Goal: Information Seeking & Learning: Find specific fact

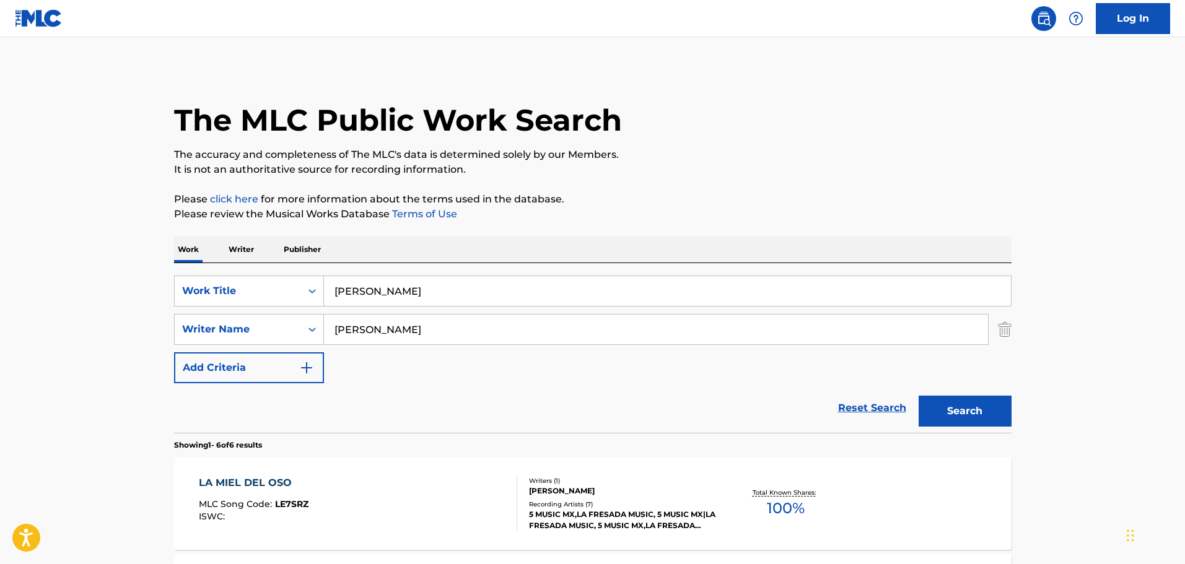
click at [353, 291] on input "[PERSON_NAME]" at bounding box center [667, 291] width 687 height 30
click at [353, 292] on input "[PERSON_NAME]" at bounding box center [667, 291] width 687 height 30
click at [355, 334] on input "[PERSON_NAME]" at bounding box center [656, 330] width 664 height 30
click at [356, 333] on input "[PERSON_NAME]" at bounding box center [656, 330] width 664 height 30
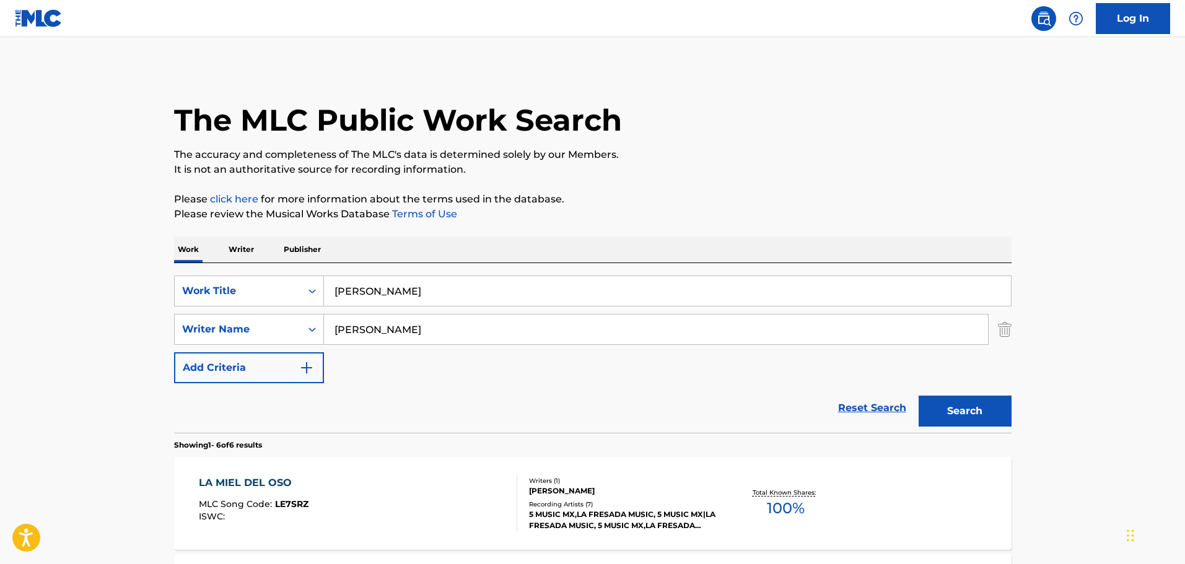
click at [356, 333] on input "[PERSON_NAME]" at bounding box center [656, 330] width 664 height 30
click at [418, 280] on input "[PERSON_NAME]" at bounding box center [667, 291] width 687 height 30
click at [417, 280] on input "[PERSON_NAME]" at bounding box center [667, 291] width 687 height 30
type input "esperma y [PERSON_NAME]"
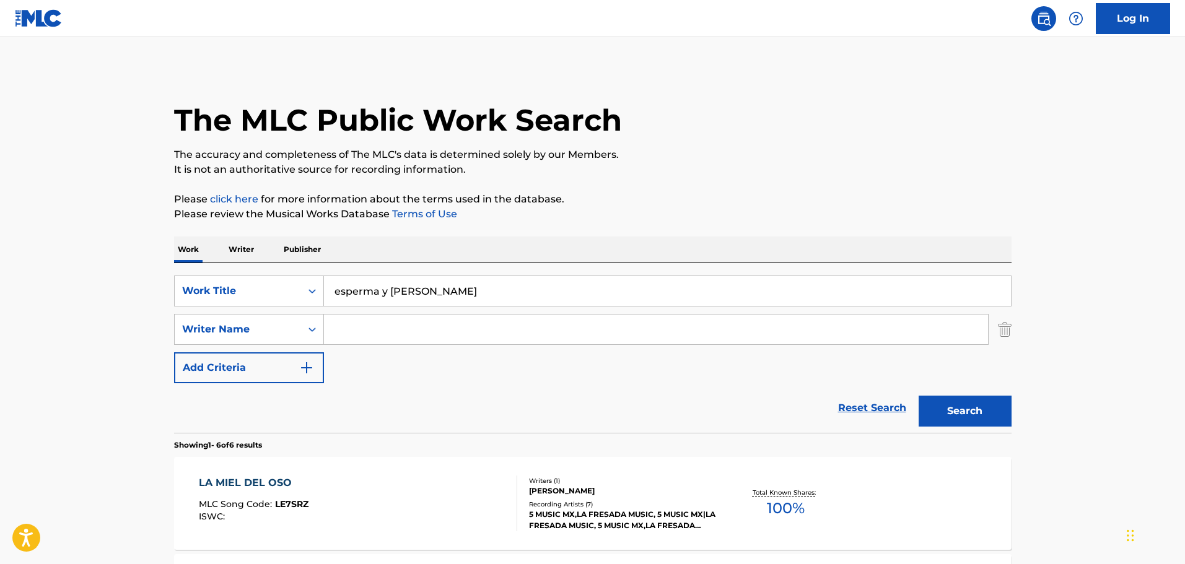
click at [1003, 340] on img "Search Form" at bounding box center [1005, 329] width 14 height 31
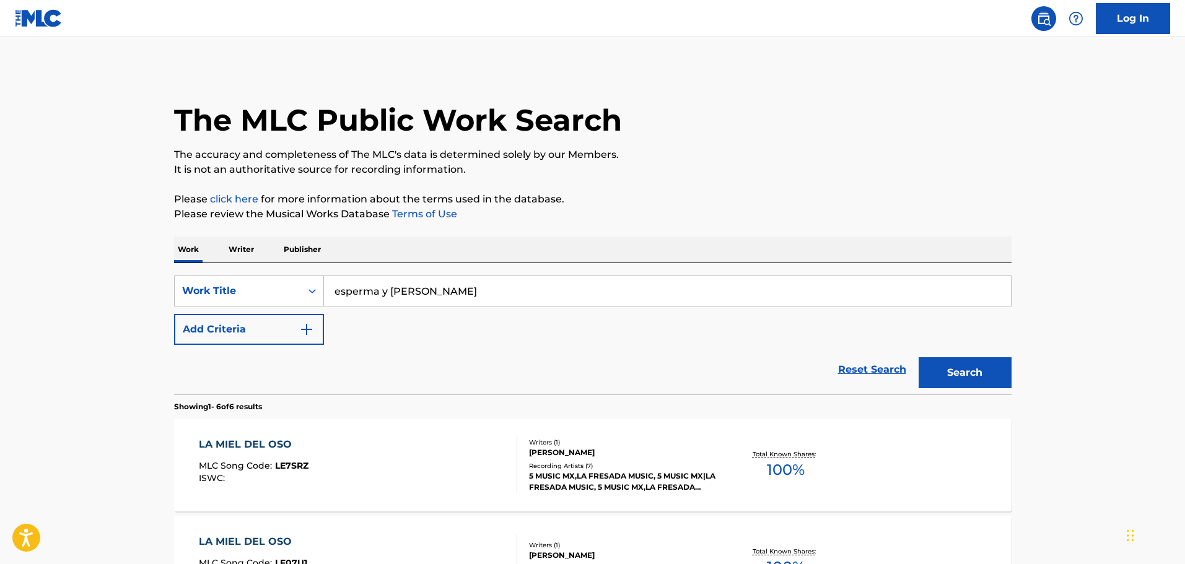
click at [979, 370] on button "Search" at bounding box center [965, 373] width 93 height 31
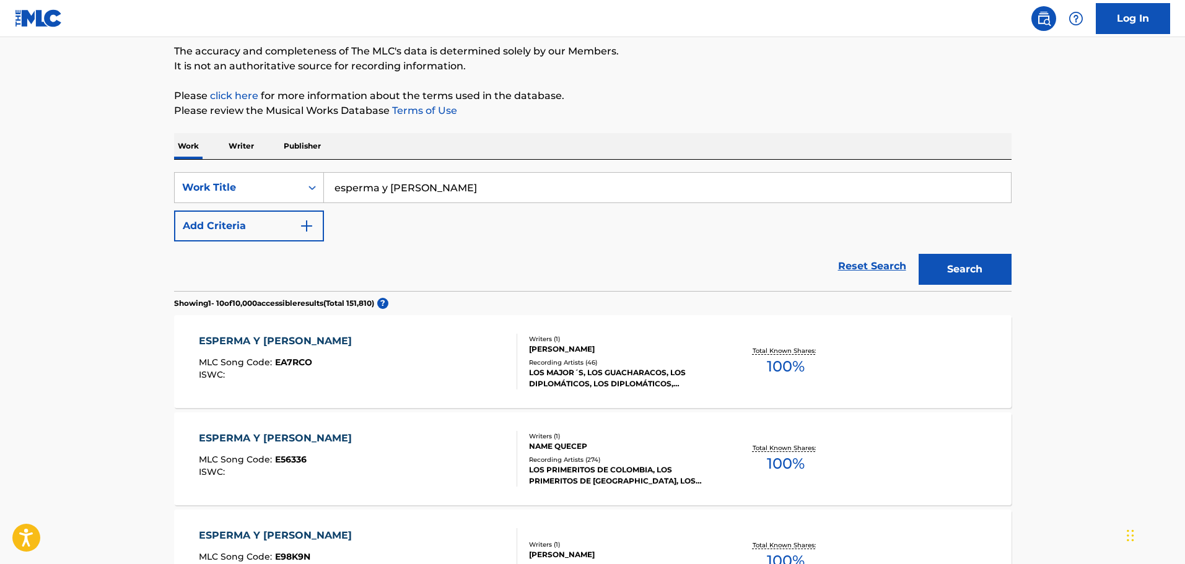
scroll to position [124, 0]
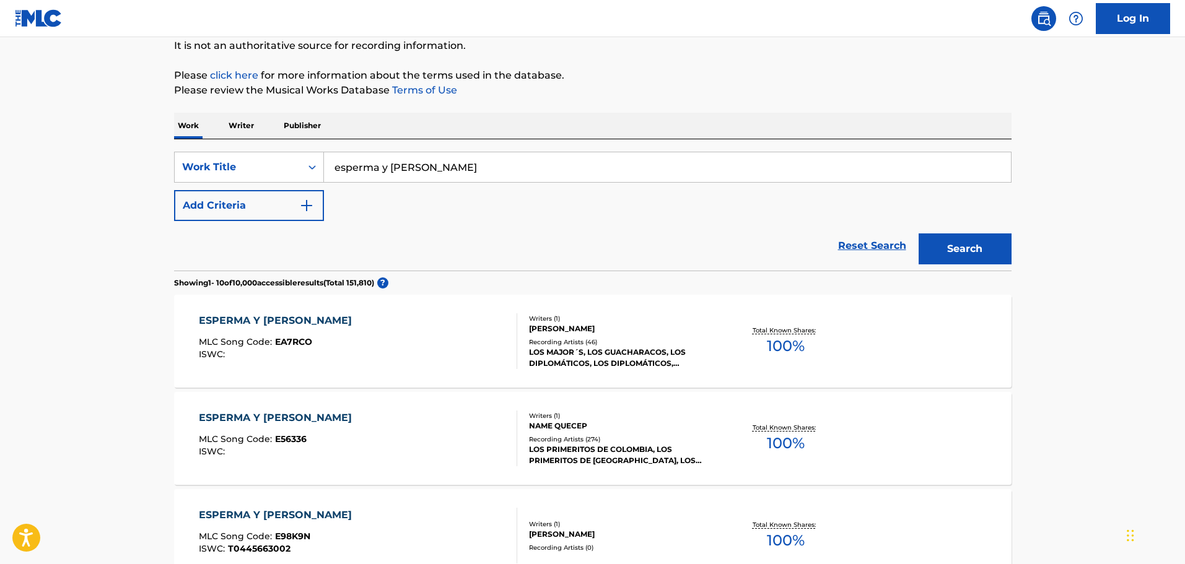
click at [390, 446] on div "ESPERMA Y [PERSON_NAME] MLC Song Code : E56336 ISWC :" at bounding box center [358, 439] width 318 height 56
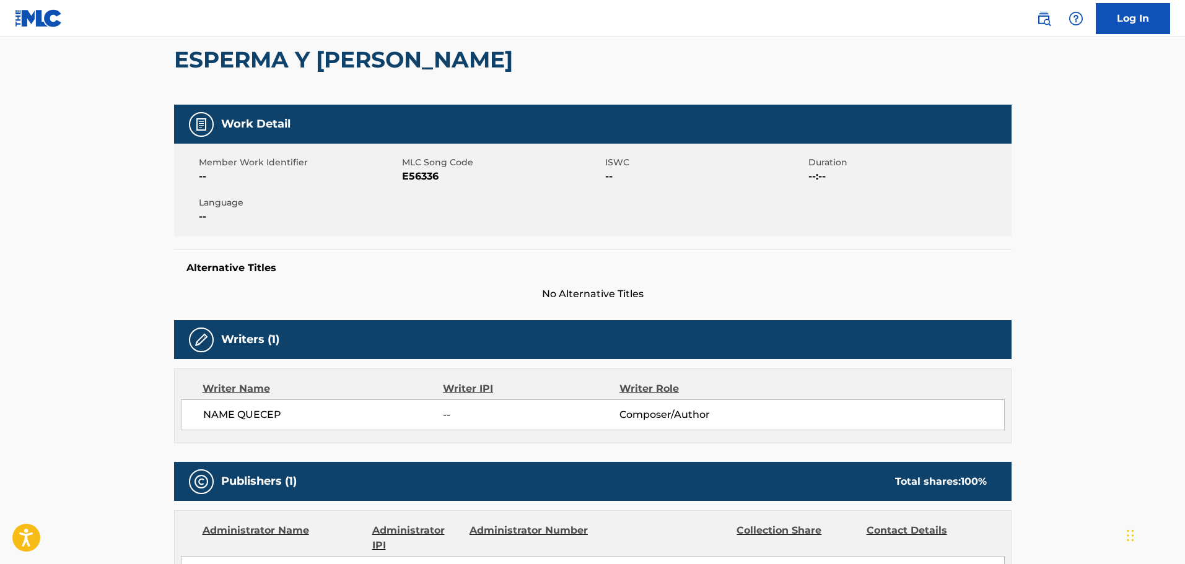
scroll to position [124, 0]
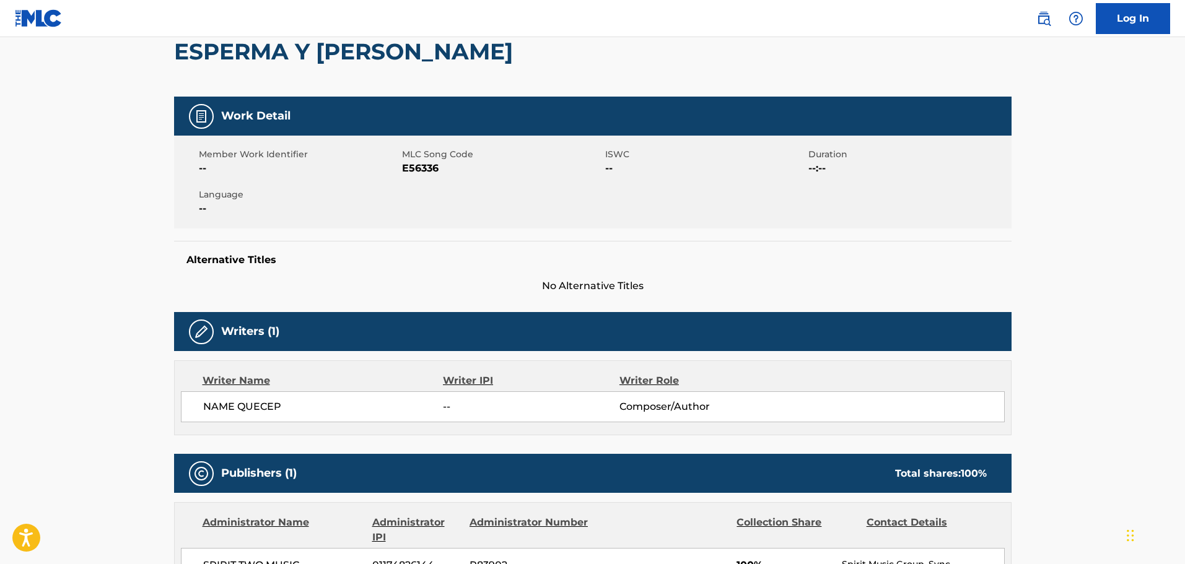
click at [262, 405] on span "NAME QUECEP" at bounding box center [323, 407] width 240 height 15
click at [261, 405] on span "NAME QUECEP" at bounding box center [323, 407] width 240 height 15
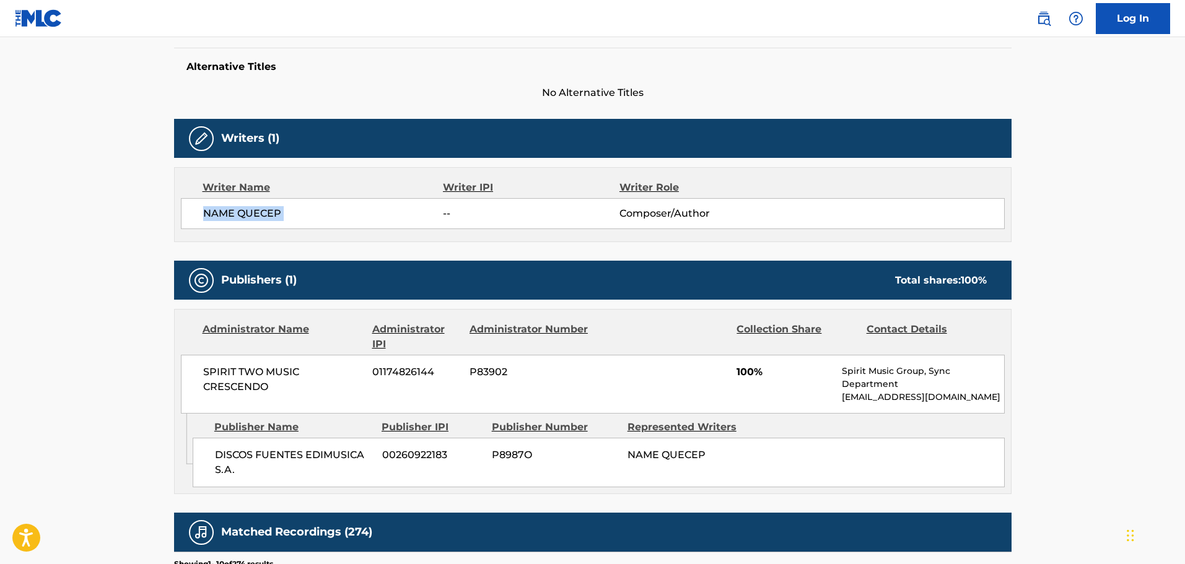
scroll to position [310, 0]
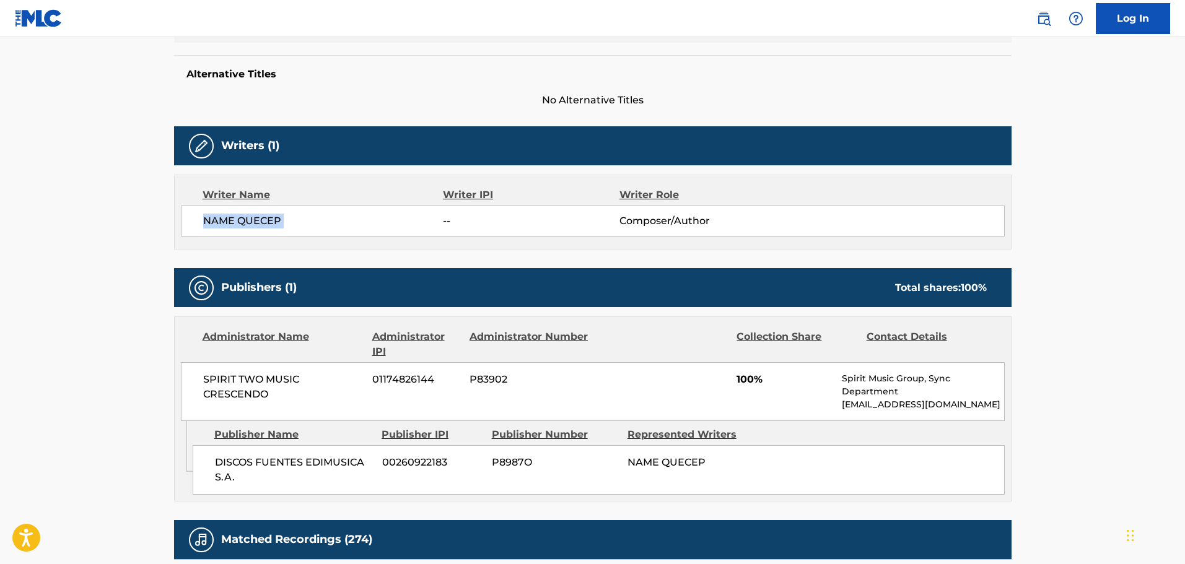
copy div "NAME QUECEP"
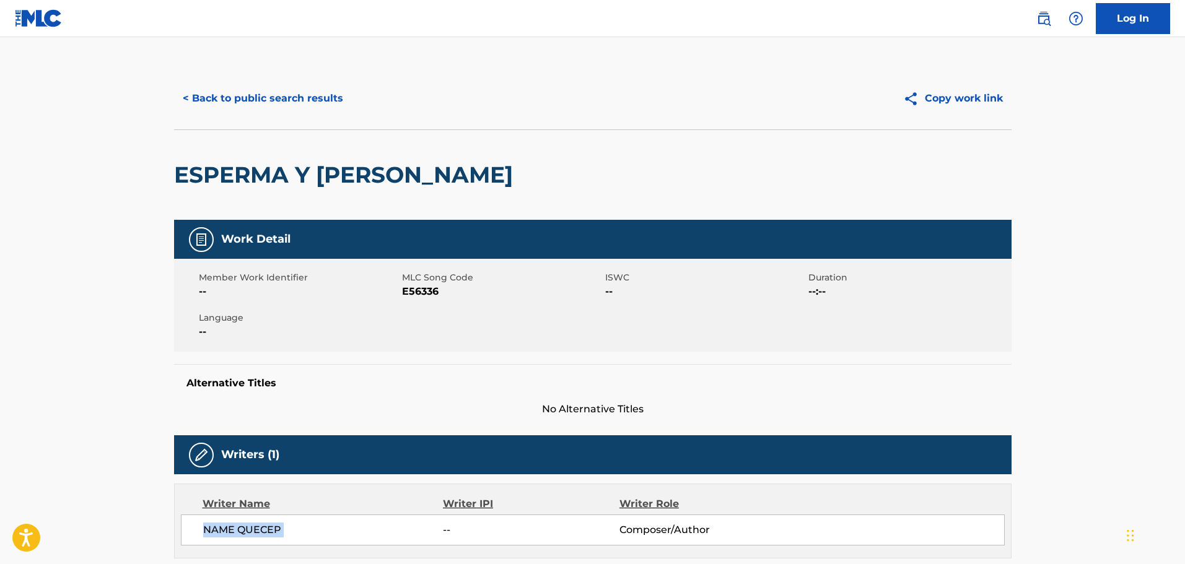
scroll to position [0, 0]
click at [234, 95] on button "< Back to public search results" at bounding box center [263, 99] width 178 height 31
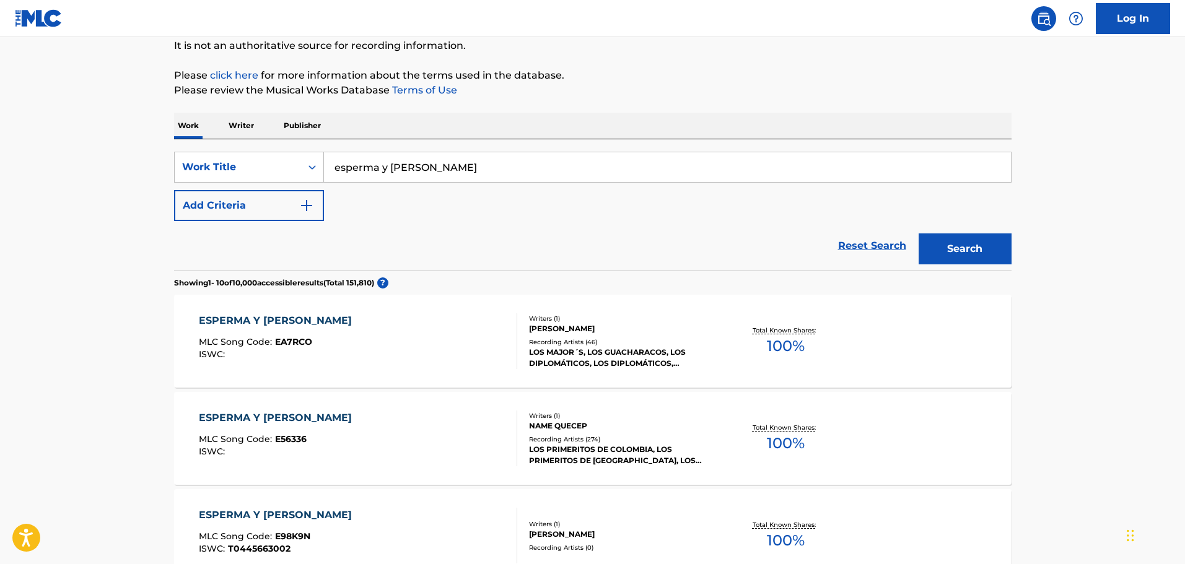
click at [418, 173] on input "esperma y [PERSON_NAME]" at bounding box center [667, 167] width 687 height 30
click at [417, 173] on input "esperma y [PERSON_NAME]" at bounding box center [667, 167] width 687 height 30
type input "cumbia primera"
click at [919, 234] on button "Search" at bounding box center [965, 249] width 93 height 31
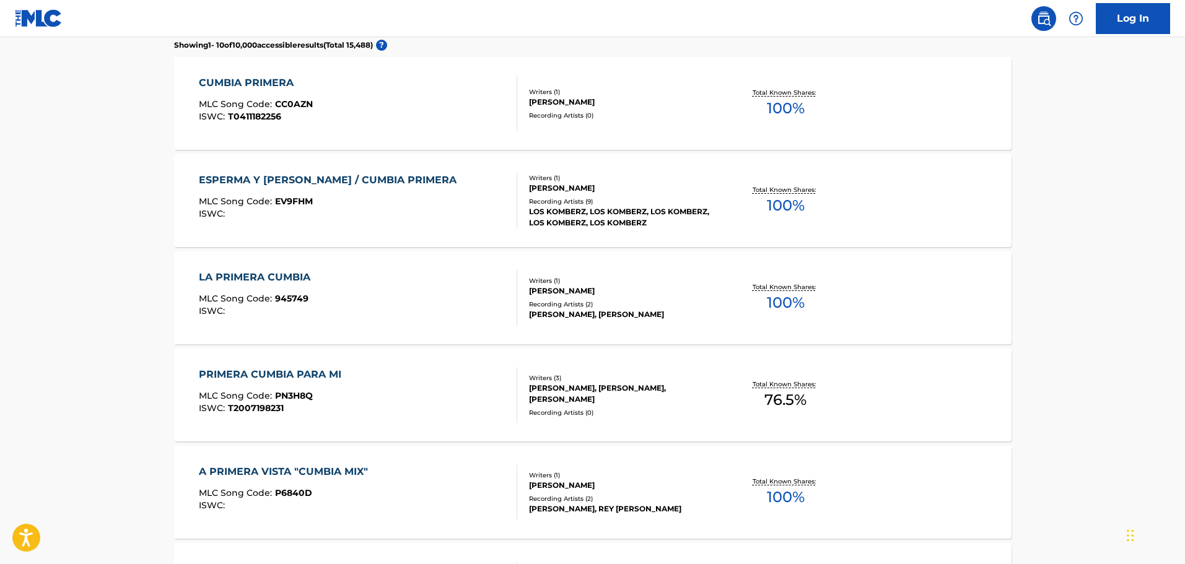
scroll to position [310, 0]
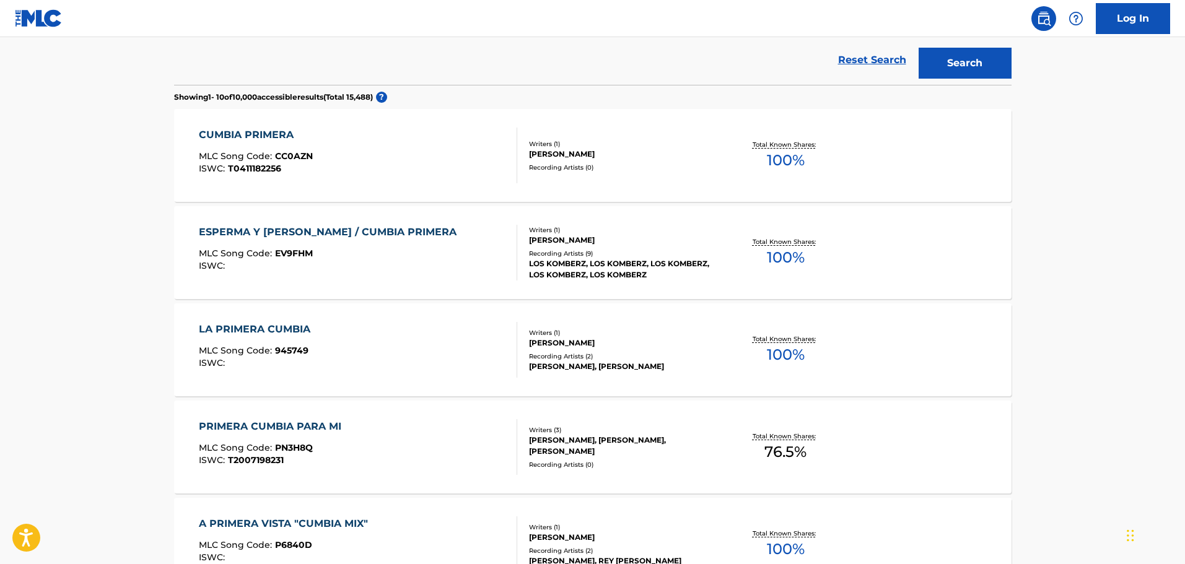
click at [397, 162] on div "CUMBIA PRIMERA MLC Song Code : CC0AZN ISWC : T0411182256" at bounding box center [358, 156] width 318 height 56
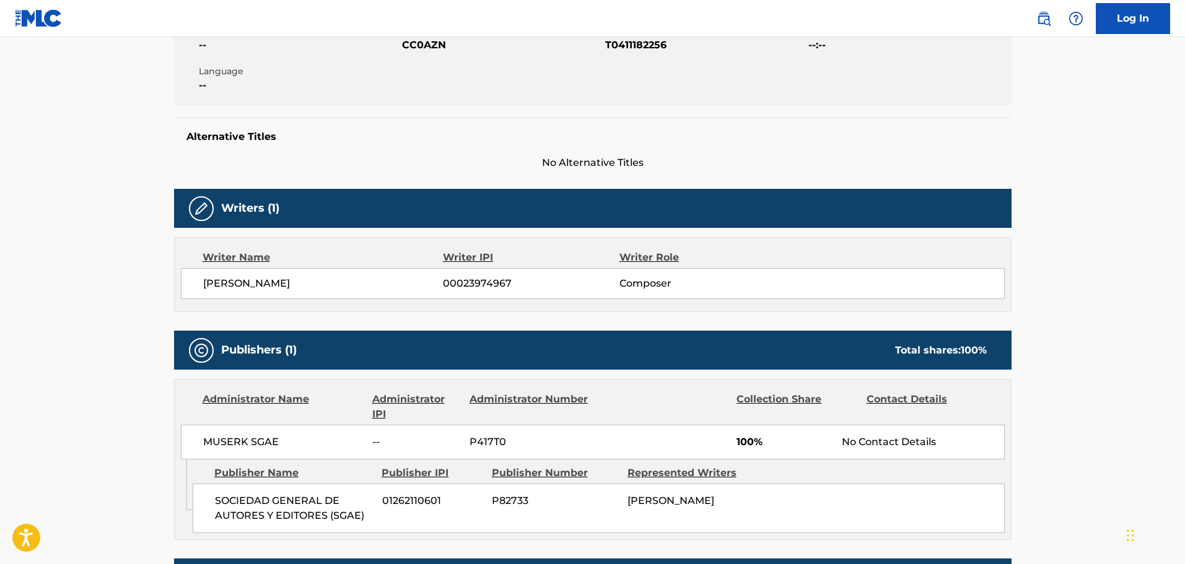
scroll to position [248, 0]
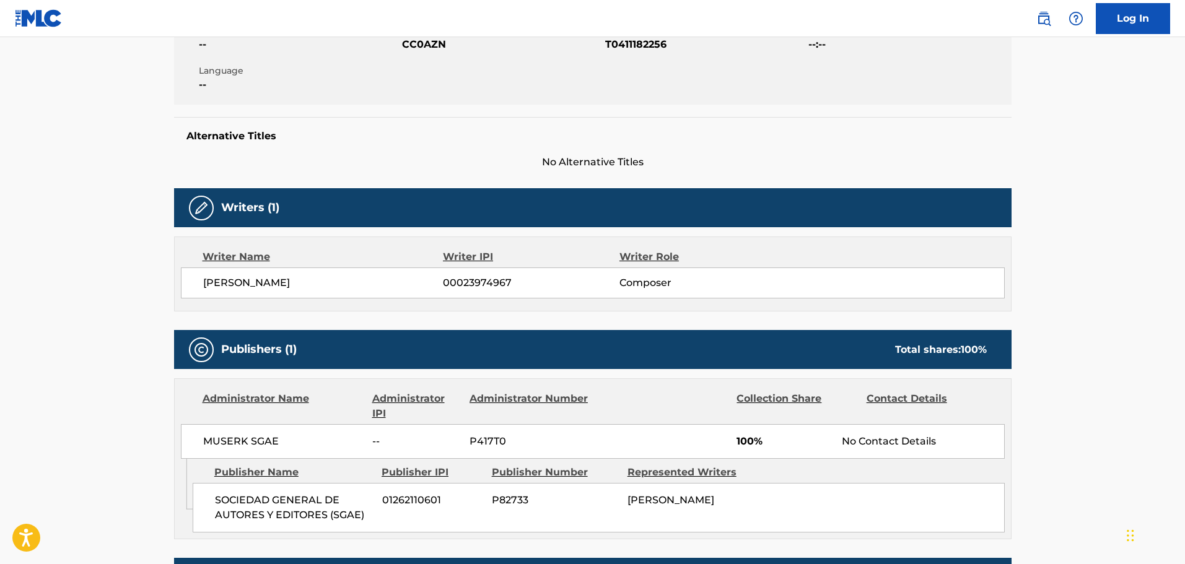
click at [280, 279] on span "[PERSON_NAME]" at bounding box center [323, 283] width 240 height 15
copy div "[PERSON_NAME]"
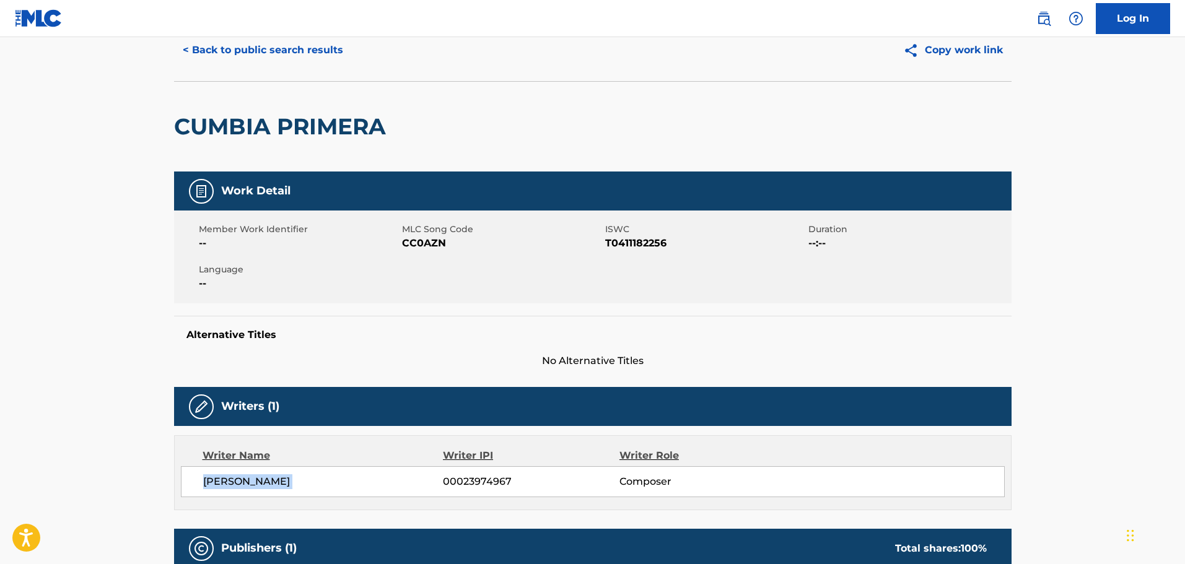
scroll to position [0, 0]
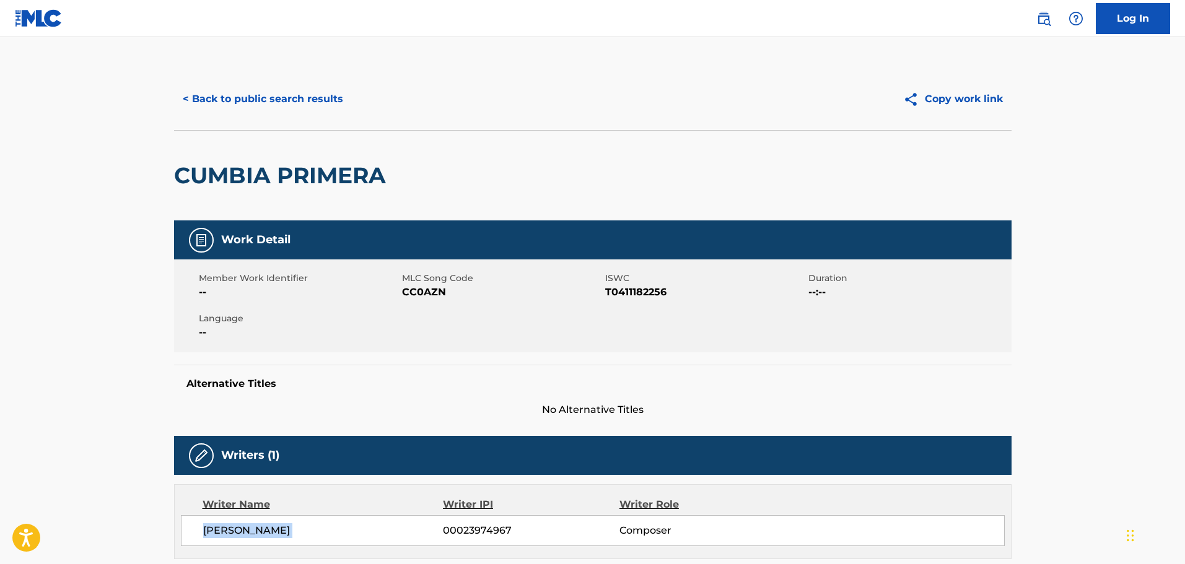
click at [234, 102] on button "< Back to public search results" at bounding box center [263, 99] width 178 height 31
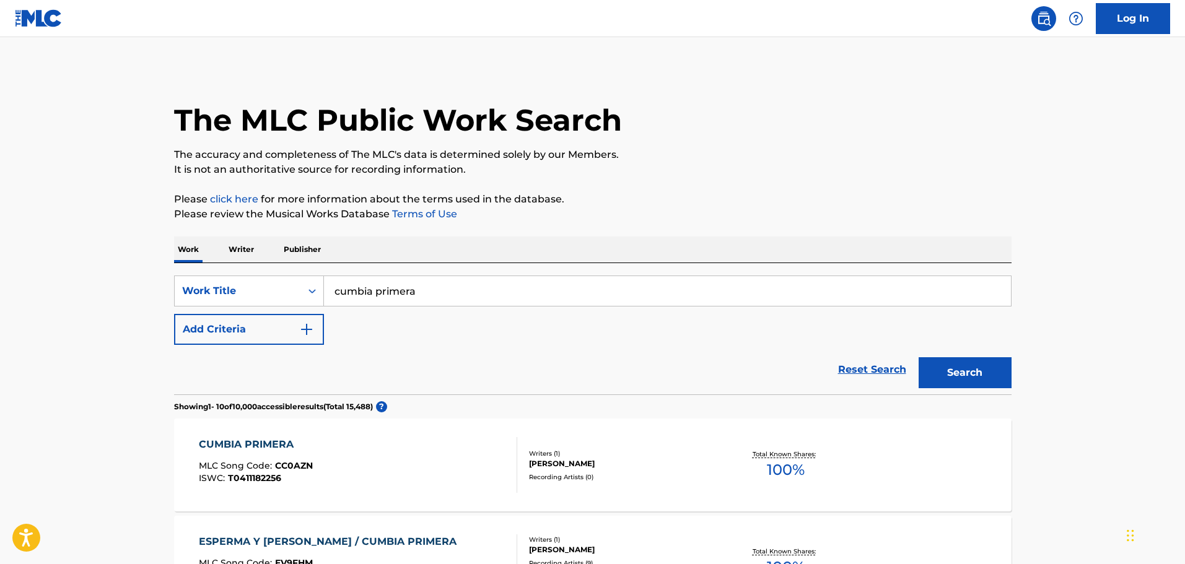
click at [475, 465] on div "CUMBIA PRIMERA MLC Song Code : CC0AZN ISWC : T0411182256" at bounding box center [358, 465] width 318 height 56
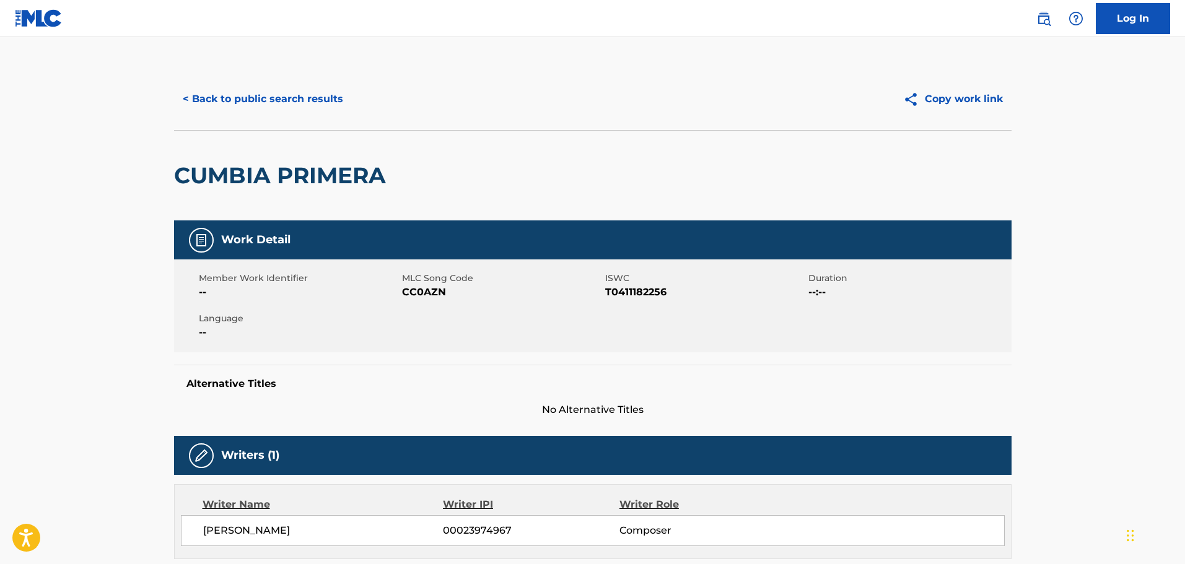
click at [654, 290] on span "T0411182256" at bounding box center [705, 292] width 200 height 15
copy span "T0411182256"
click at [229, 90] on button "< Back to public search results" at bounding box center [263, 99] width 178 height 31
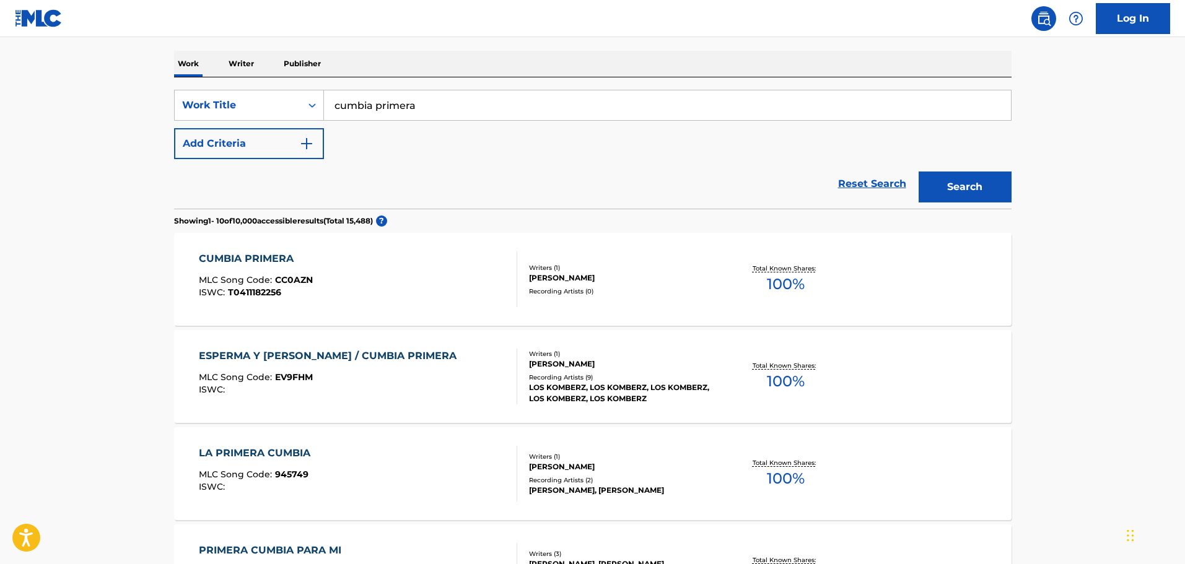
scroll to position [248, 0]
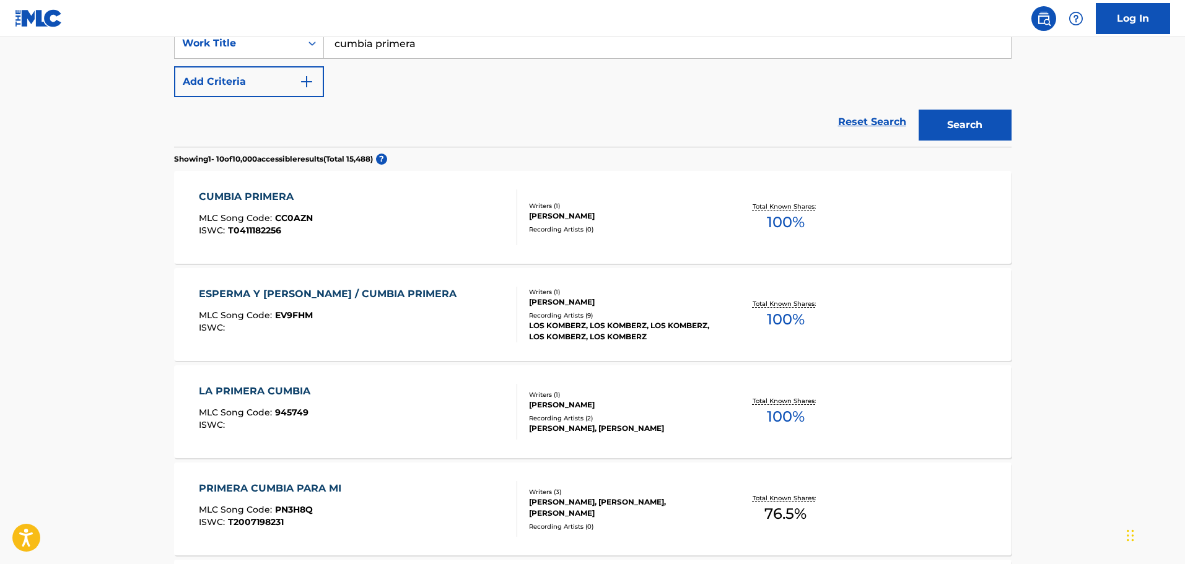
click at [707, 317] on div "Recording Artists ( 9 )" at bounding box center [622, 315] width 187 height 9
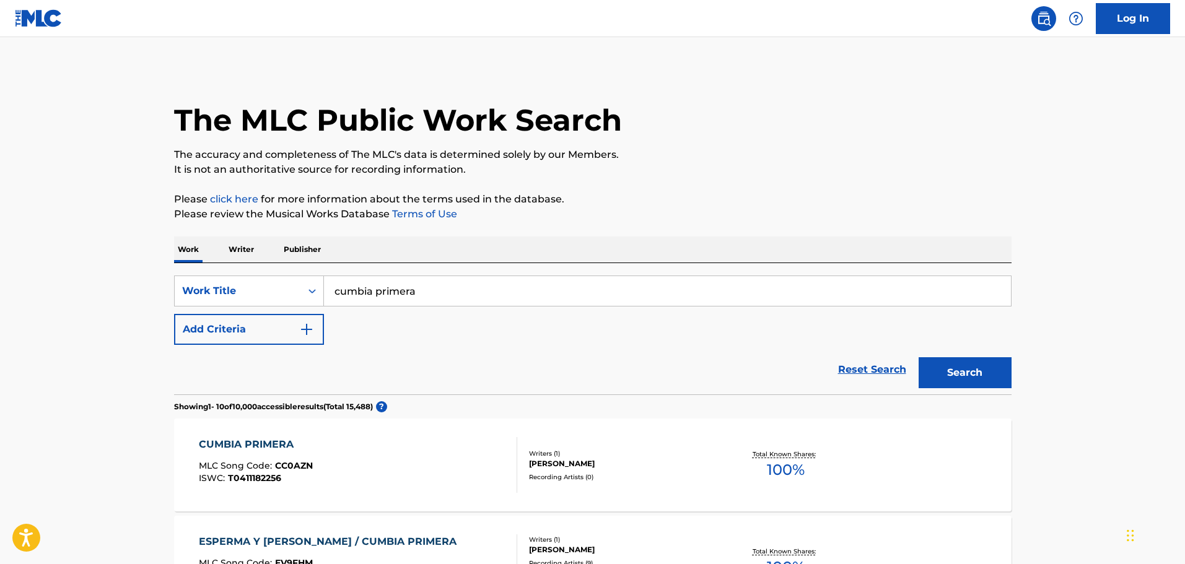
click at [280, 329] on button "Add Criteria" at bounding box center [249, 329] width 150 height 31
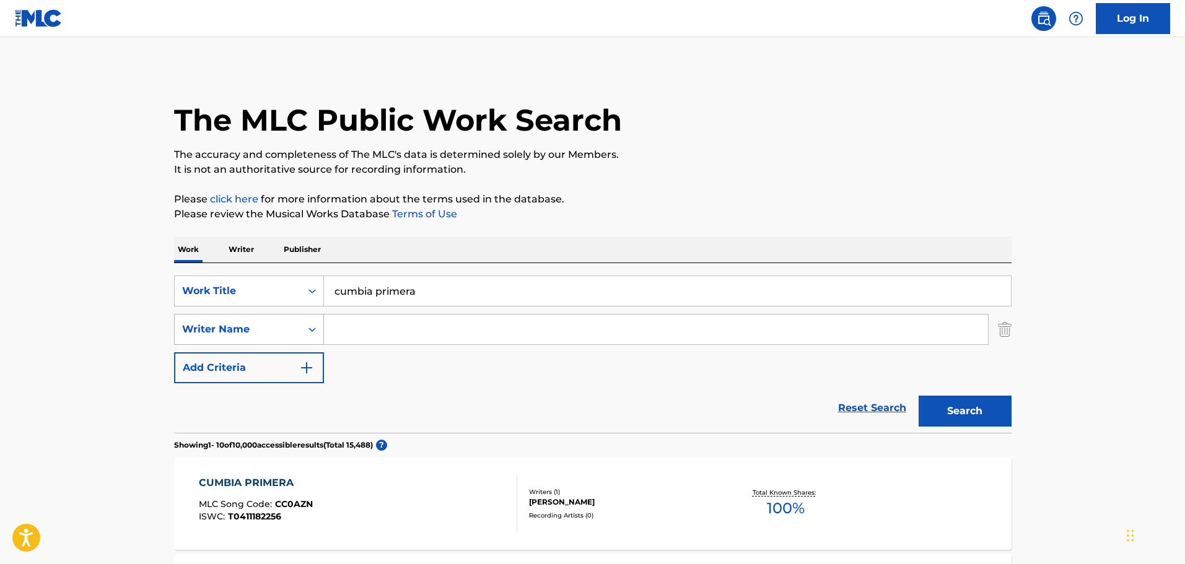
click at [274, 331] on div "Writer Name" at bounding box center [238, 329] width 112 height 15
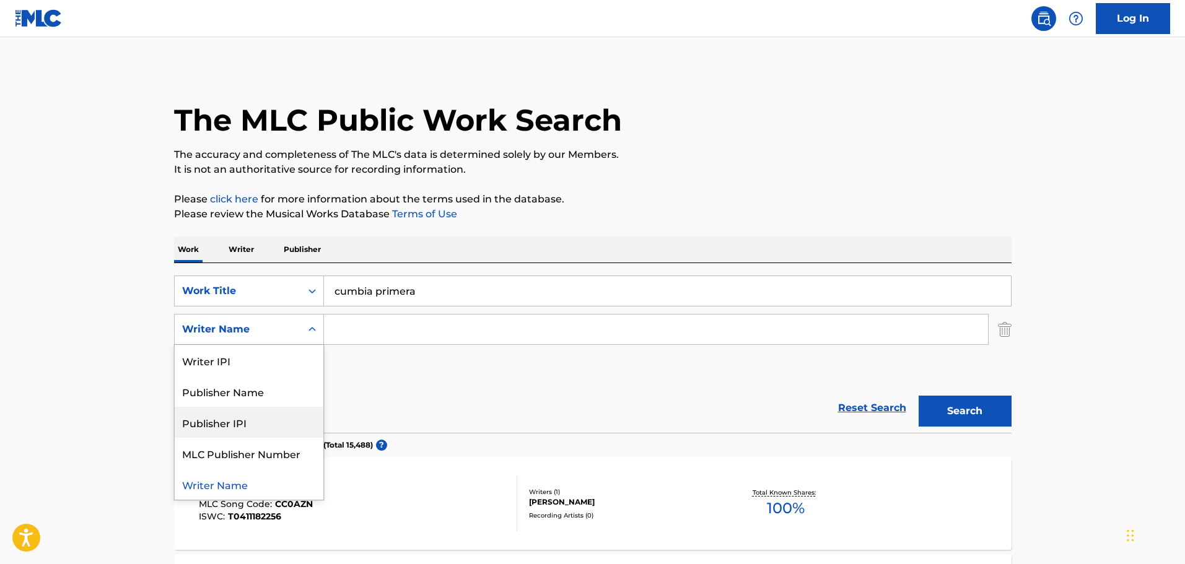
click at [413, 393] on div "Reset Search Search" at bounding box center [593, 409] width 838 height 50
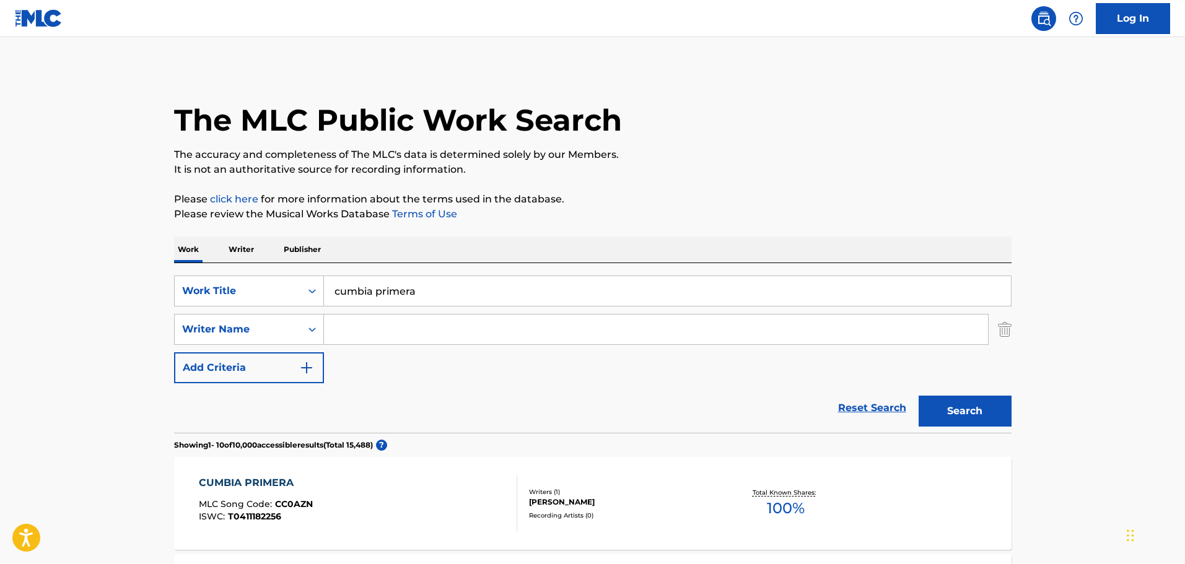
click at [391, 299] on input "cumbia primera" at bounding box center [667, 291] width 687 height 30
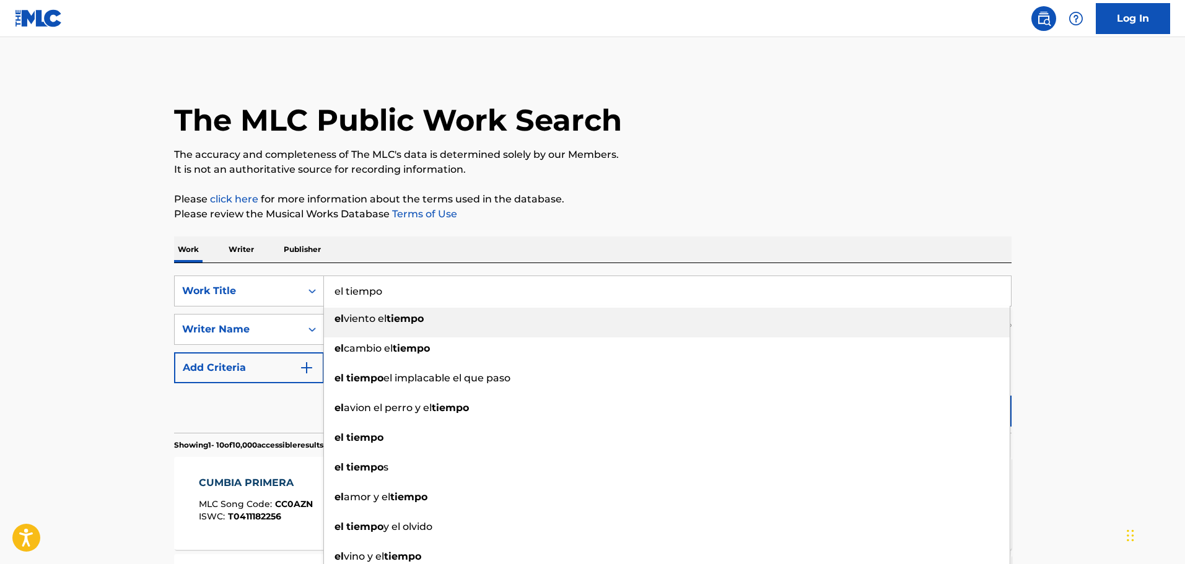
type input "el tiempo"
click at [716, 203] on p "Please click here for more information about the terms used in the database." at bounding box center [593, 199] width 838 height 15
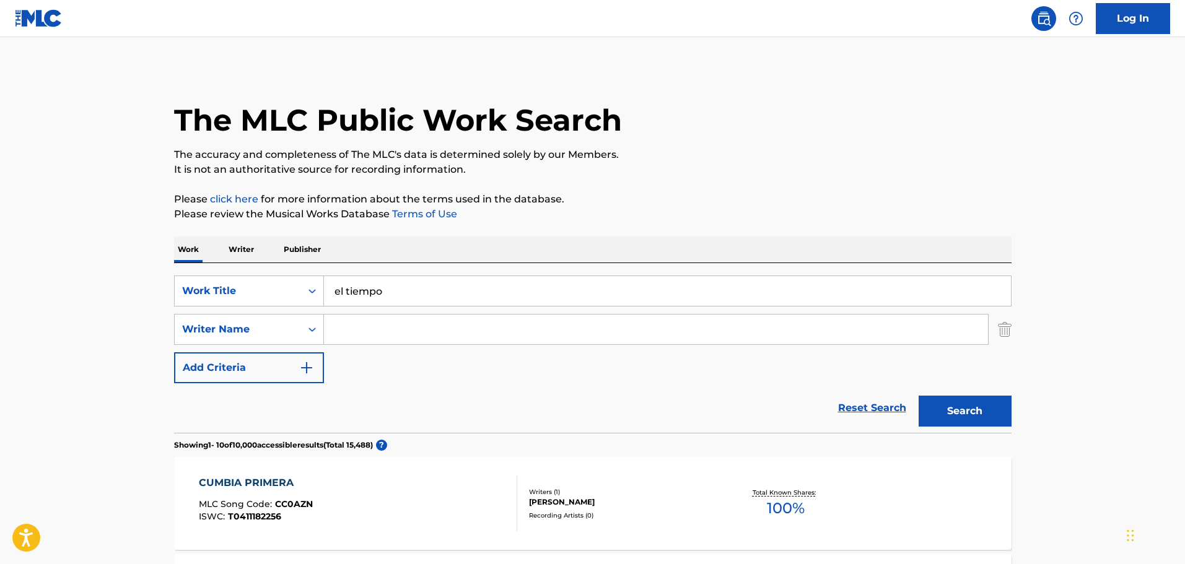
click at [369, 345] on div "SearchWithCriteria36ac05ea-e7bd-4ff0-9dbc-33e32ebe1d1d Work Title el tiempo Sea…" at bounding box center [593, 330] width 838 height 108
click at [374, 341] on input "Search Form" at bounding box center [656, 330] width 664 height 30
paste input "[PERSON_NAME]"
type input "[PERSON_NAME]"
click at [919, 396] on button "Search" at bounding box center [965, 411] width 93 height 31
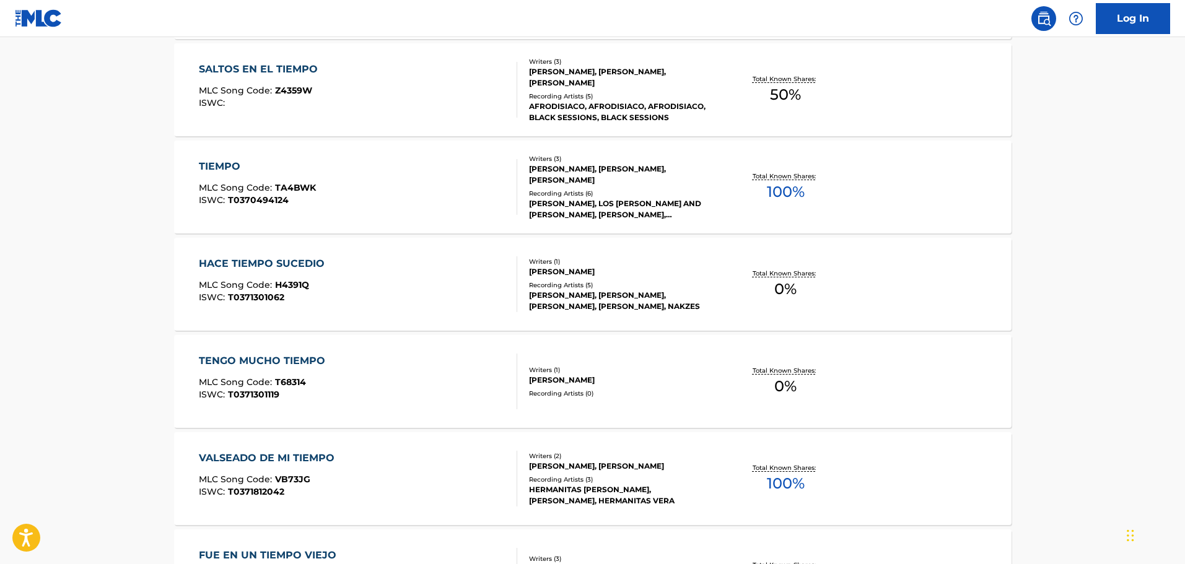
scroll to position [248, 0]
